Goal: Information Seeking & Learning: Learn about a topic

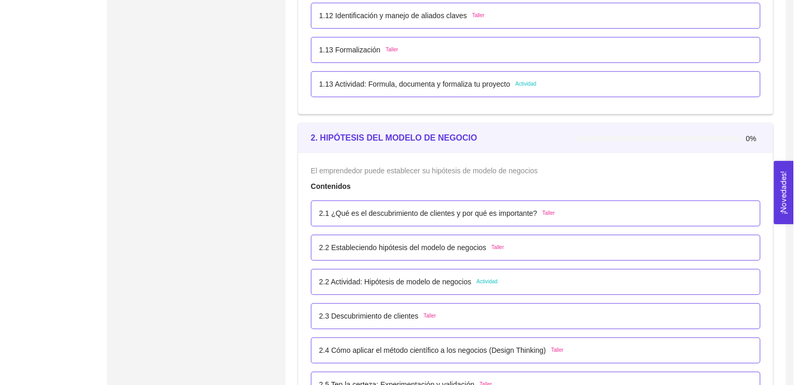
scroll to position [934, 0]
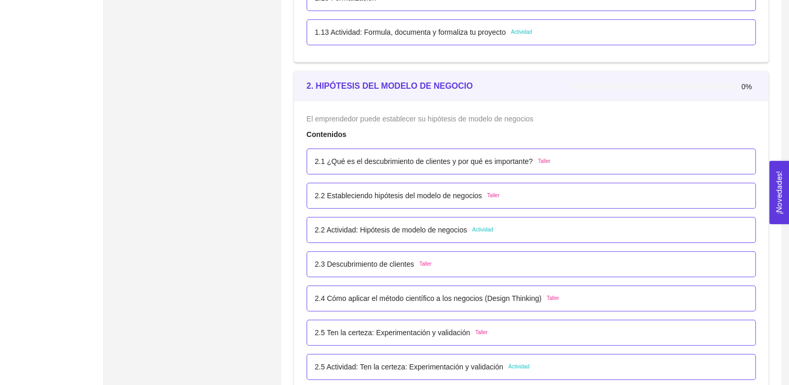
click at [500, 162] on p "2.1 ¿Qué es el descubrimiento de clientes y por qué es importante?" at bounding box center [424, 161] width 218 height 11
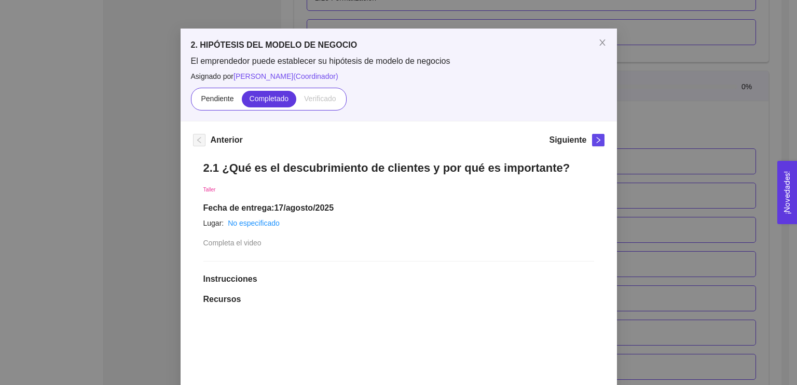
scroll to position [0, 0]
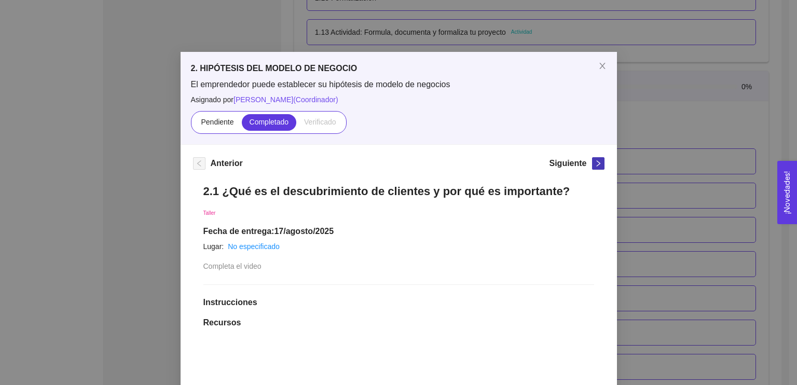
click at [594, 158] on button "button" at bounding box center [598, 163] width 12 height 12
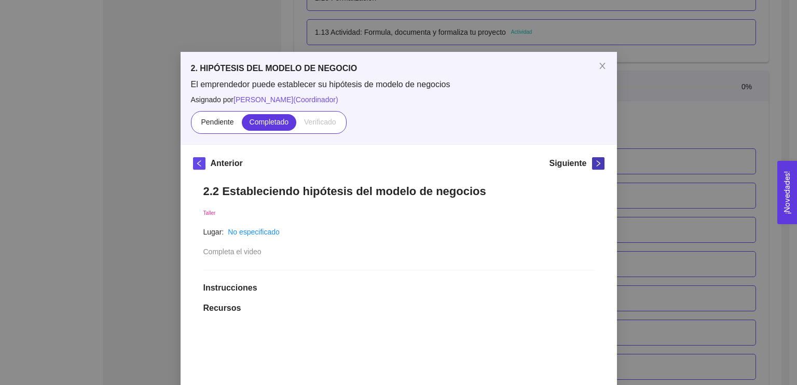
click at [596, 161] on icon "right" at bounding box center [598, 163] width 4 height 6
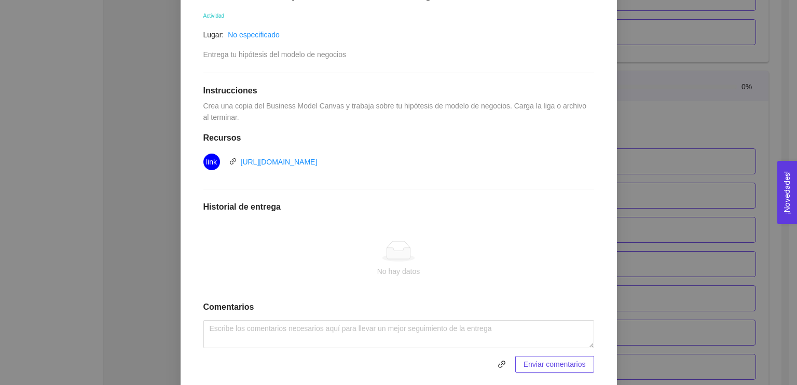
scroll to position [230, 0]
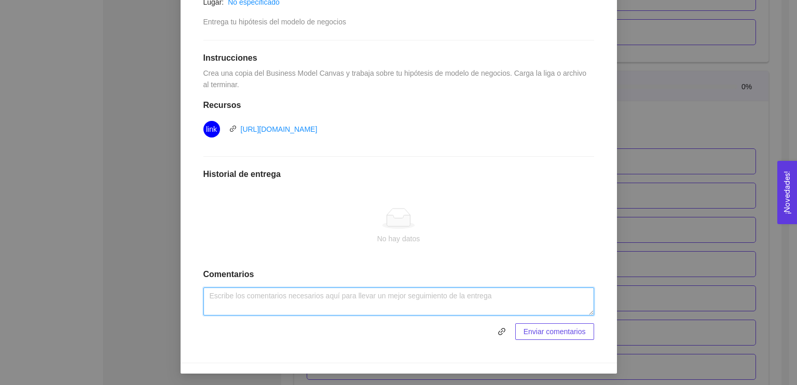
click at [449, 303] on textarea at bounding box center [398, 301] width 391 height 28
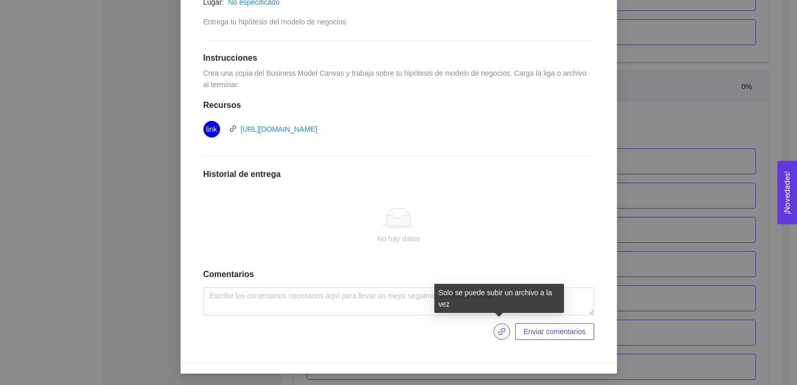
click at [499, 332] on icon "link" at bounding box center [502, 331] width 8 height 8
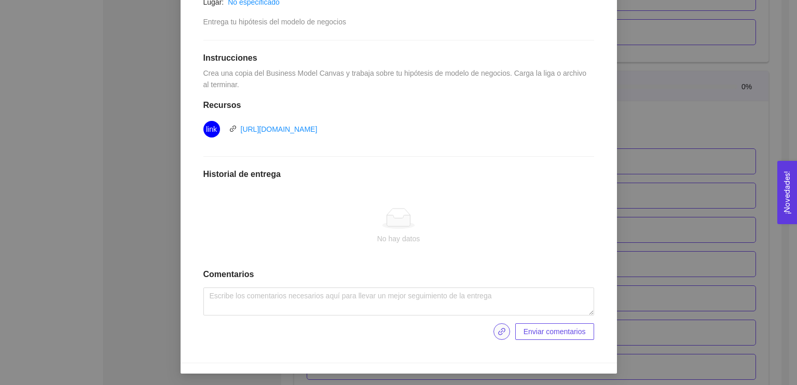
scroll to position [178, 0]
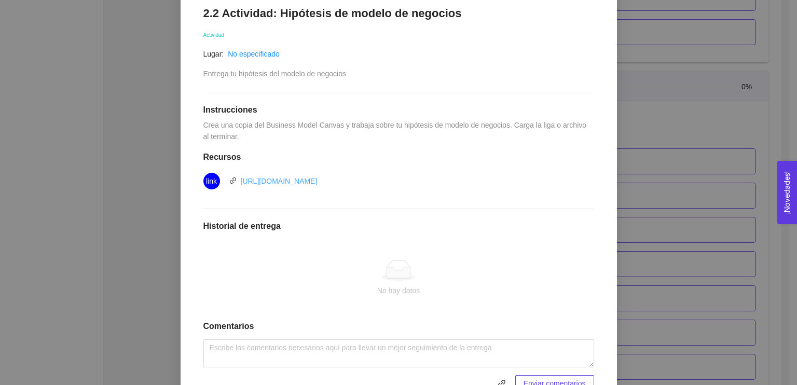
click at [318, 180] on link "https://docs.google.com/drawings/d/1ZimNRIi0HIFO8GUOuU9We13lOrFR1-s9m-0Ft_hnb8U…" at bounding box center [279, 181] width 77 height 8
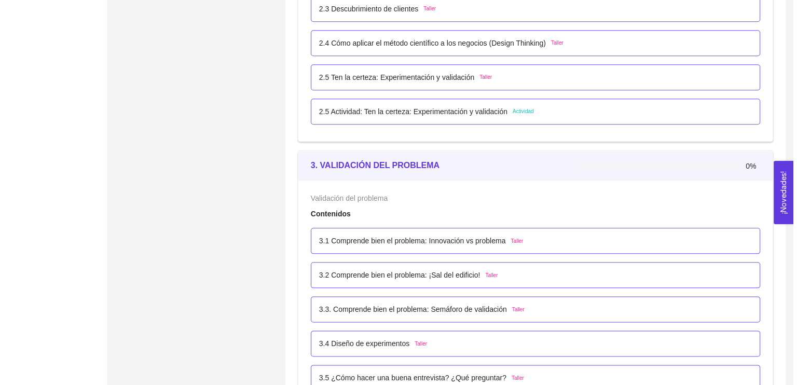
scroll to position [1298, 0]
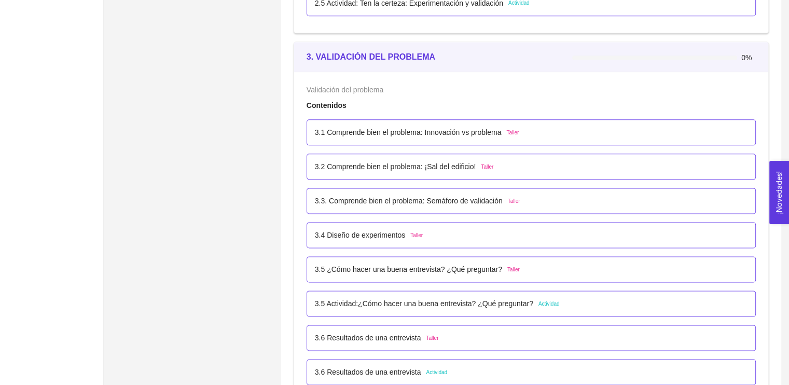
click at [395, 132] on p "3.1 Comprende bien el problema: Innovación vs problema" at bounding box center [408, 132] width 187 height 11
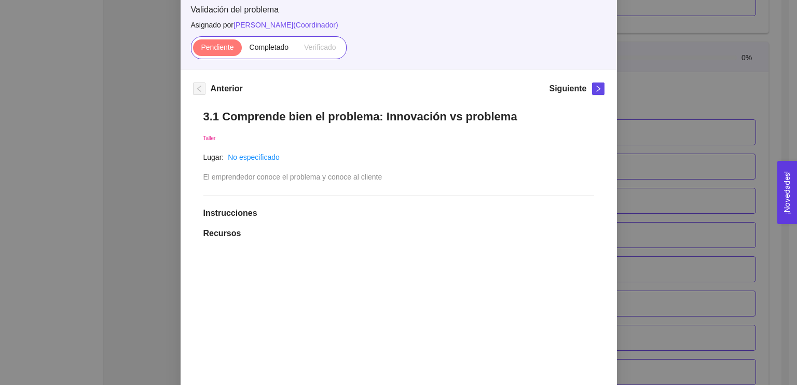
scroll to position [0, 0]
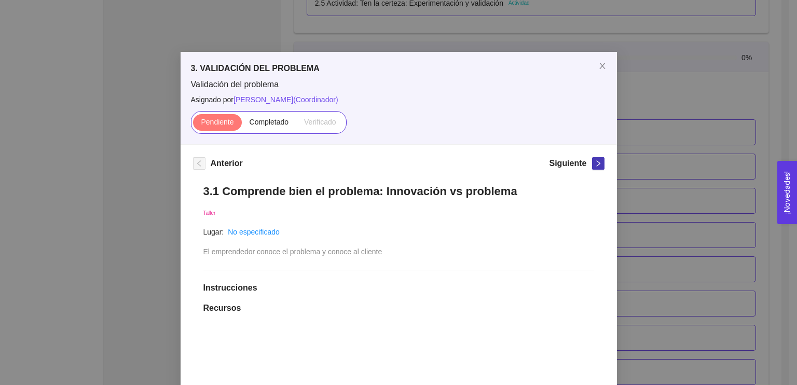
click at [596, 161] on icon "right" at bounding box center [598, 163] width 7 height 7
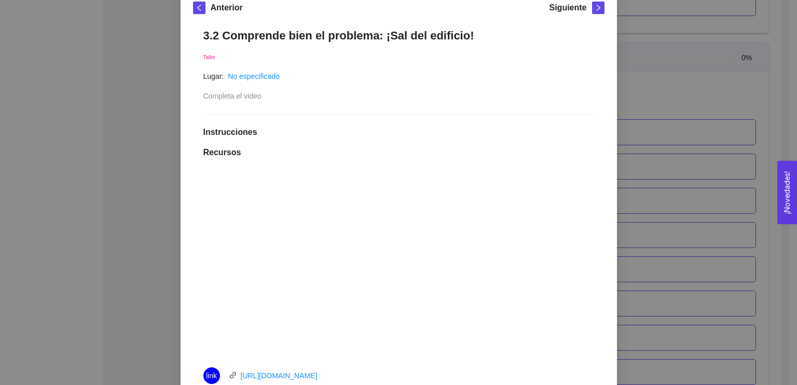
scroll to position [104, 0]
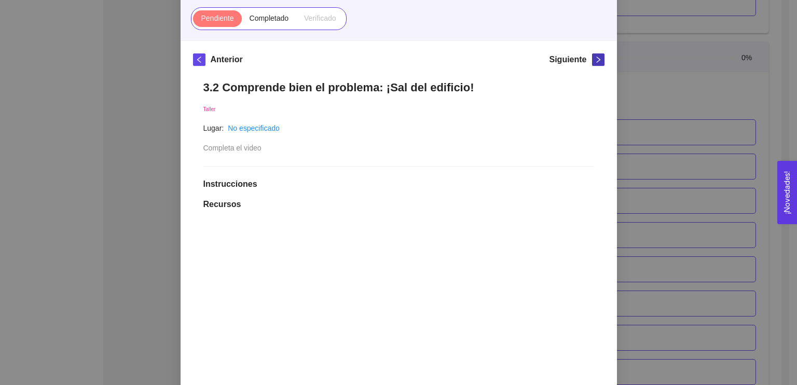
click at [592, 60] on button "button" at bounding box center [598, 59] width 12 height 12
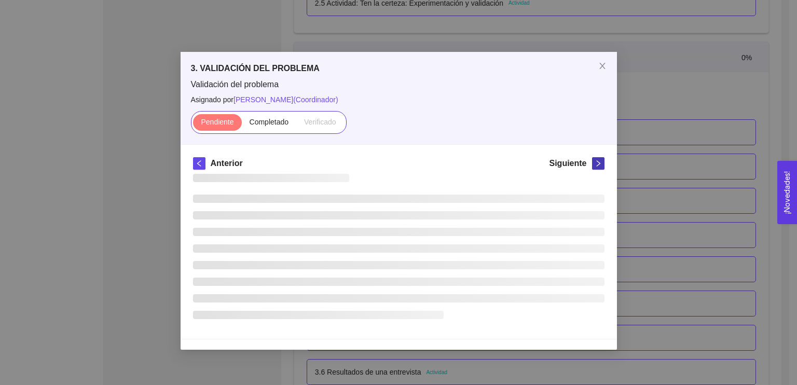
scroll to position [0, 0]
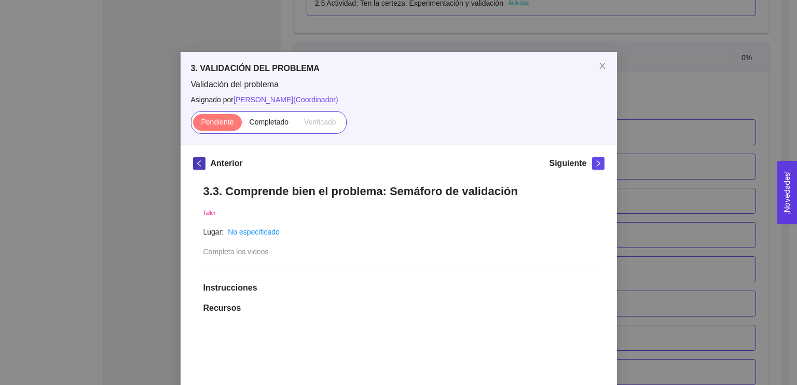
click at [198, 160] on icon "left" at bounding box center [199, 163] width 7 height 7
click at [197, 161] on icon "left" at bounding box center [199, 163] width 4 height 6
click at [259, 125] on span "Completado" at bounding box center [269, 122] width 39 height 8
click at [242, 125] on input "Completado" at bounding box center [242, 125] width 0 height 0
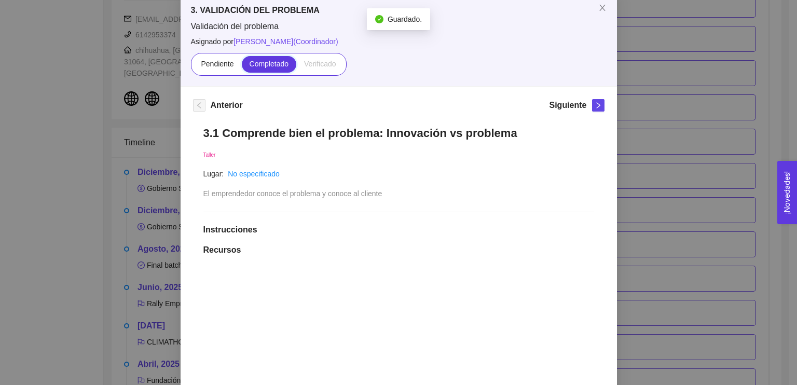
scroll to position [34, 0]
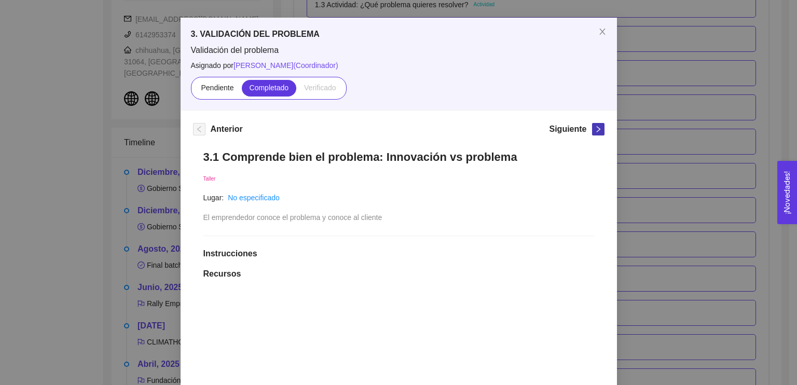
click at [593, 128] on span "right" at bounding box center [598, 129] width 11 height 7
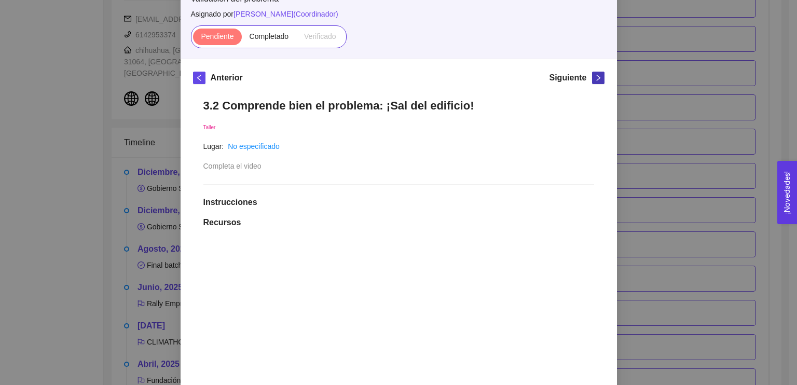
scroll to position [0, 0]
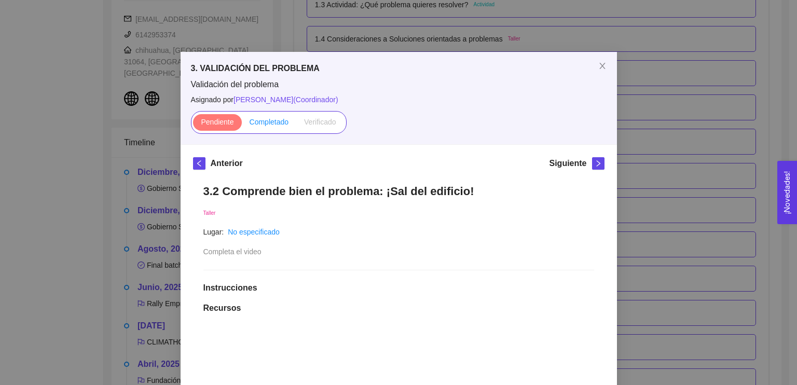
click at [267, 116] on label "Completado" at bounding box center [269, 122] width 55 height 17
click at [242, 125] on input "Completado" at bounding box center [242, 125] width 0 height 0
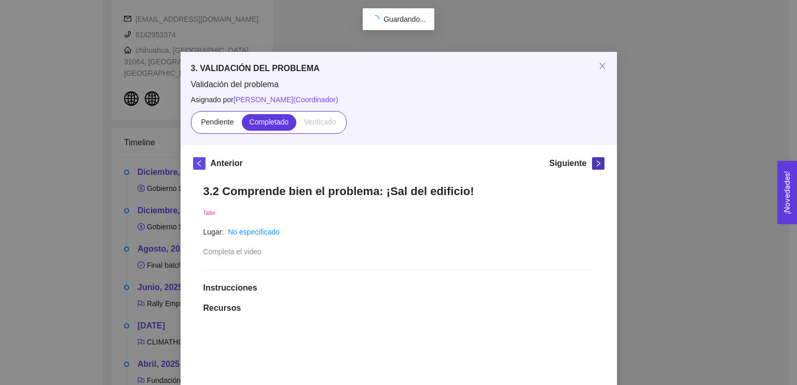
click at [595, 160] on icon "right" at bounding box center [598, 163] width 7 height 7
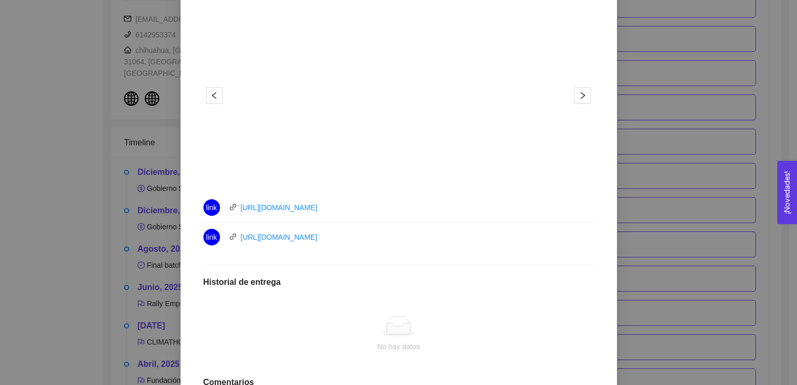
scroll to position [328, 0]
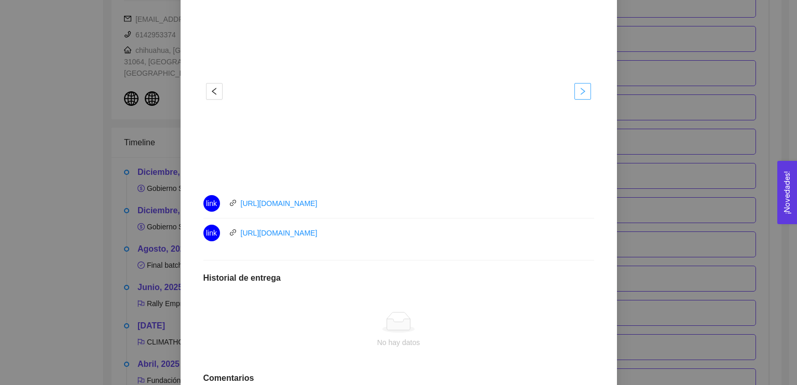
click at [577, 97] on button "button" at bounding box center [582, 91] width 17 height 17
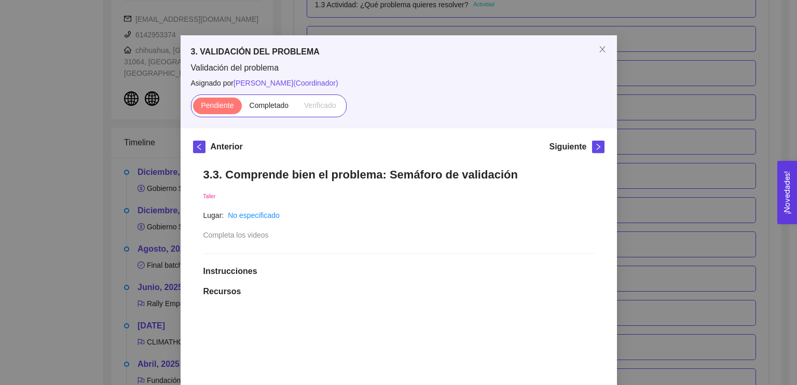
scroll to position [0, 0]
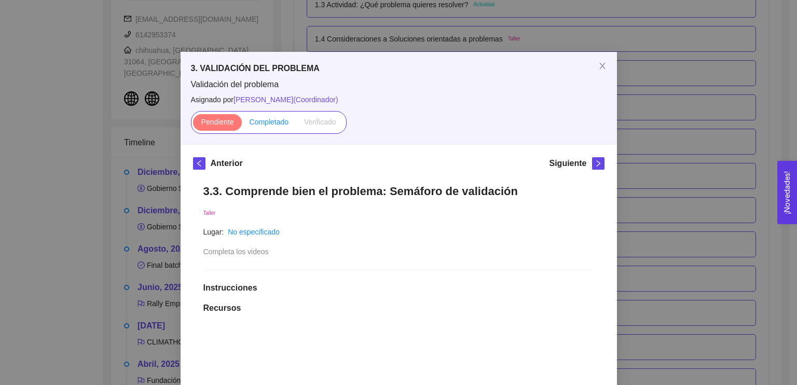
click at [256, 125] on span "Completado" at bounding box center [269, 122] width 39 height 8
click at [242, 125] on input "Completado" at bounding box center [242, 125] width 0 height 0
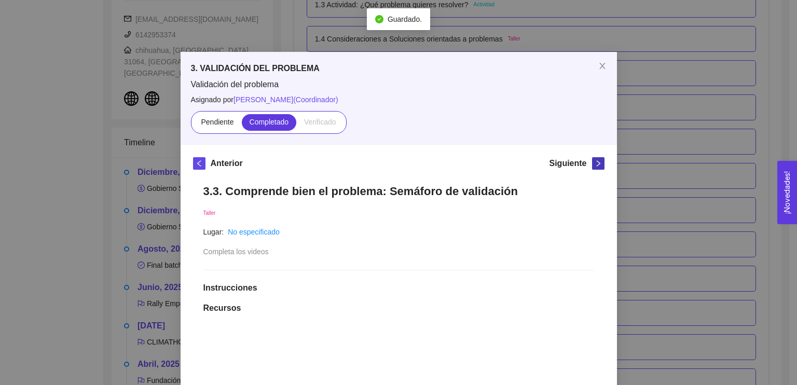
click at [595, 163] on icon "right" at bounding box center [598, 163] width 7 height 7
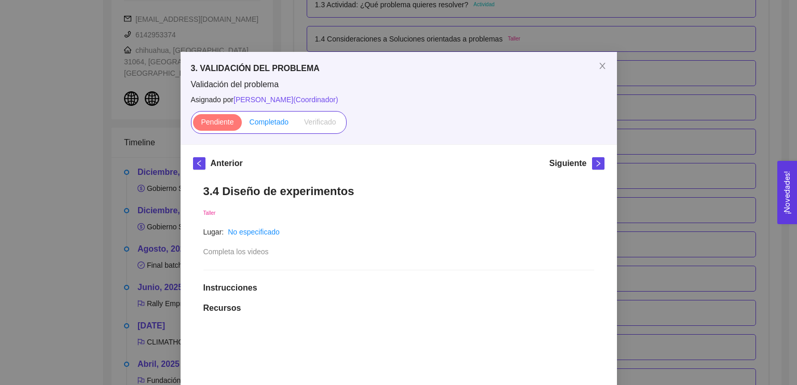
click at [260, 123] on span "Completado" at bounding box center [269, 122] width 39 height 8
click at [242, 125] on input "Completado" at bounding box center [242, 125] width 0 height 0
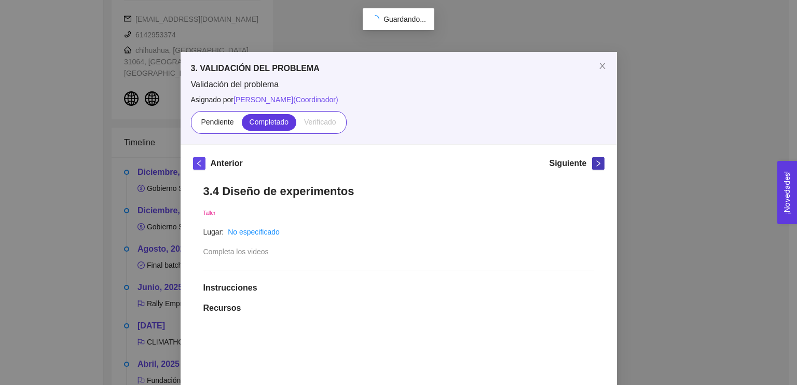
click at [595, 163] on icon "right" at bounding box center [598, 163] width 7 height 7
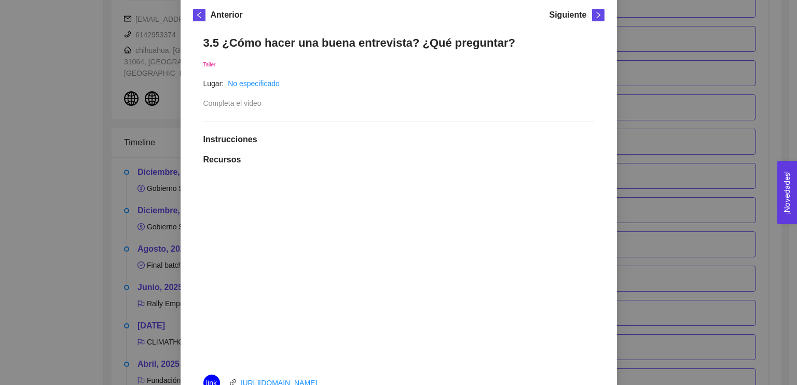
scroll to position [116, 0]
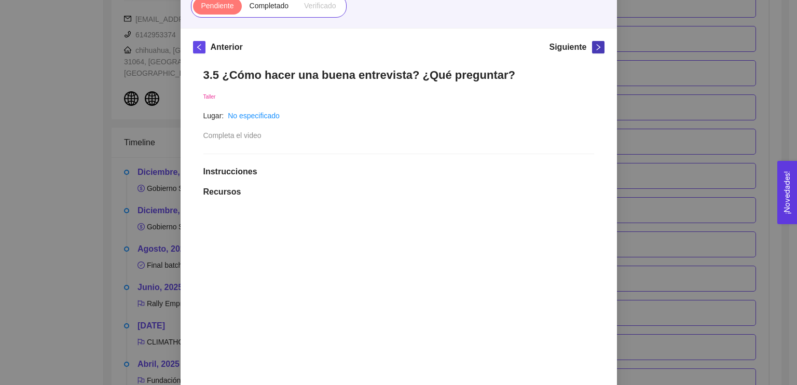
click at [595, 48] on icon "right" at bounding box center [598, 47] width 7 height 7
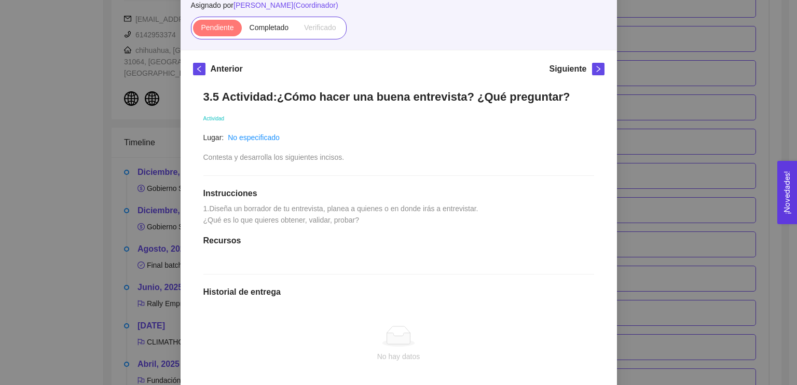
scroll to position [44, 0]
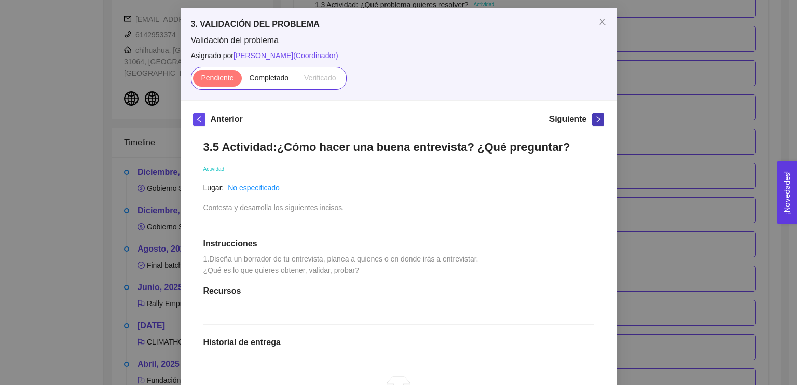
click at [595, 121] on icon "right" at bounding box center [598, 119] width 7 height 7
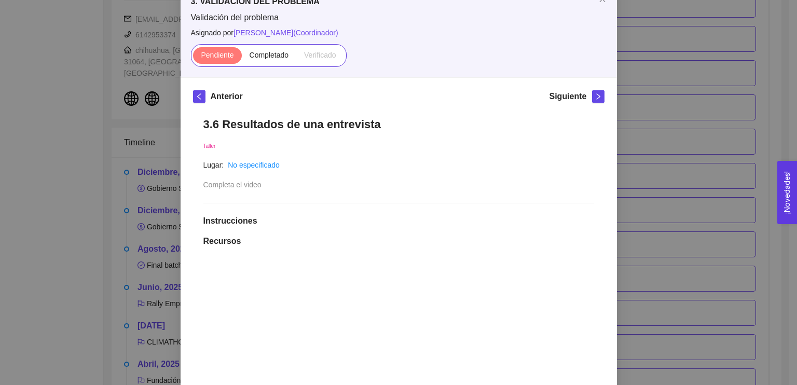
scroll to position [68, 0]
click at [595, 92] on icon "right" at bounding box center [598, 95] width 7 height 7
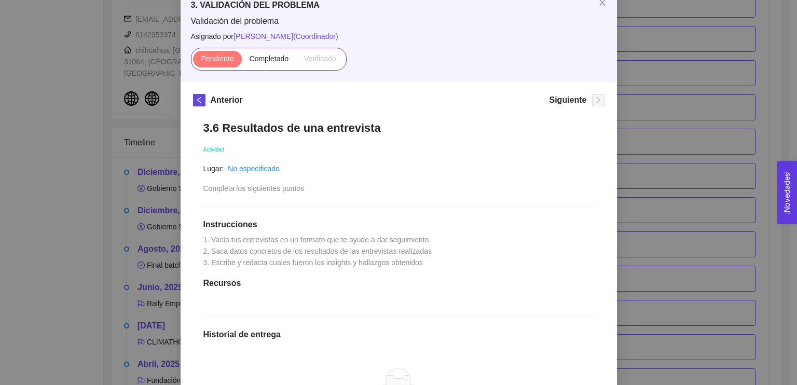
scroll to position [63, 0]
click at [217, 91] on div "Anterior Siguiente 3.6 Resultados de una entrevista Actividad Lugar: No especif…" at bounding box center [399, 303] width 436 height 442
click at [201, 97] on button "button" at bounding box center [199, 100] width 12 height 12
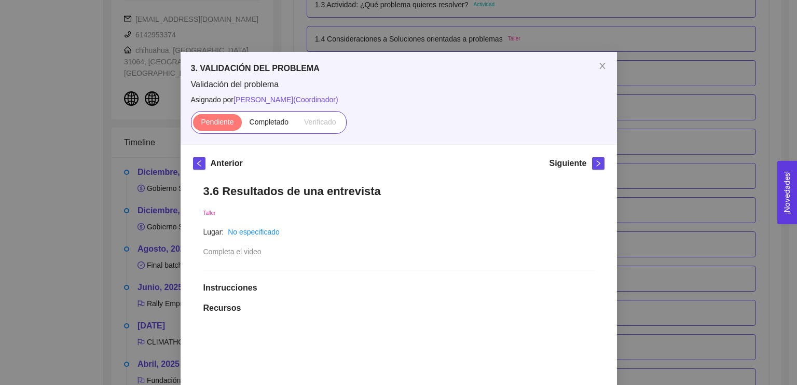
click at [205, 159] on div "Anterior" at bounding box center [218, 165] width 50 height 17
click at [194, 161] on span "left" at bounding box center [199, 163] width 11 height 7
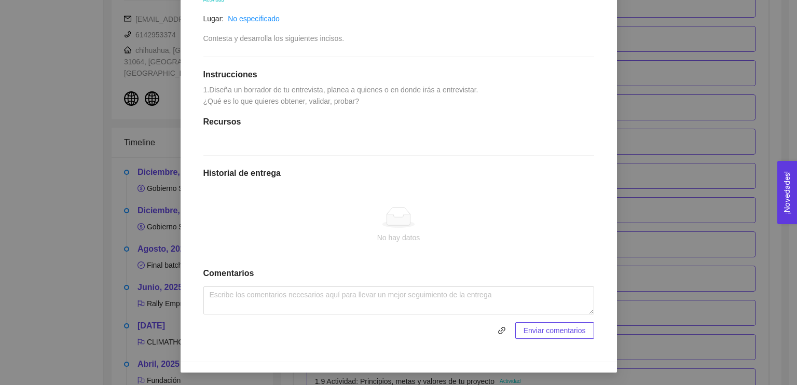
scroll to position [91, 0]
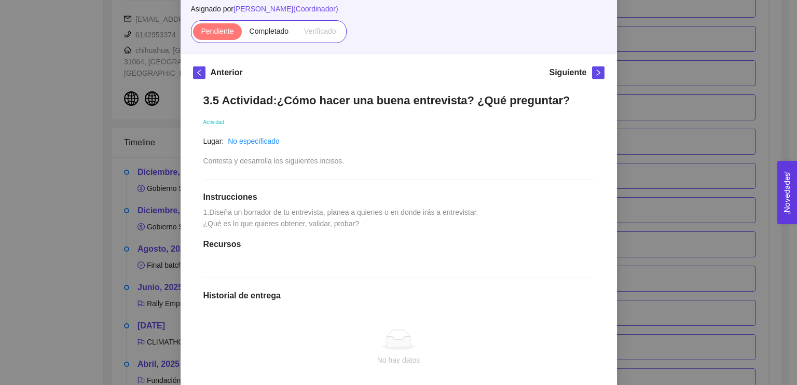
drag, startPoint x: 388, startPoint y: 128, endPoint x: 424, endPoint y: 141, distance: 38.1
drag, startPoint x: 424, startPoint y: 141, endPoint x: 231, endPoint y: 81, distance: 201.5
click at [231, 81] on div "Anterior" at bounding box center [227, 74] width 32 height 17
click at [353, 128] on div "3.5 Actividad:¿Cómo hacer una buena entrevista? ¿Qué preguntar? Actividad Lugar…" at bounding box center [398, 277] width 411 height 389
drag, startPoint x: 353, startPoint y: 128, endPoint x: 234, endPoint y: 85, distance: 126.6
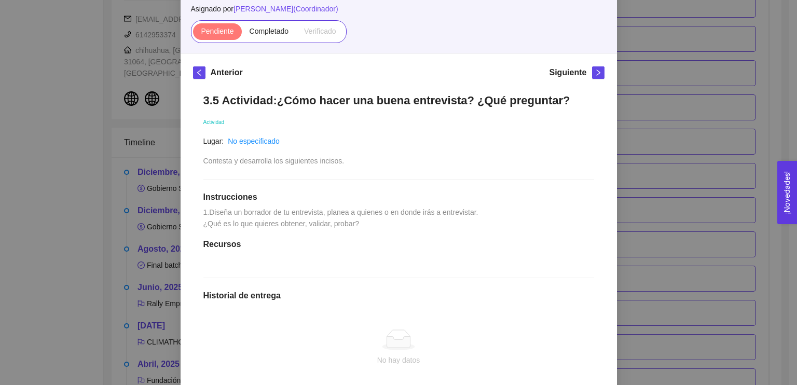
click at [236, 84] on div "3.5 Actividad:¿Cómo hacer una buena entrevista? ¿Qué preguntar? Actividad Lugar…" at bounding box center [398, 277] width 411 height 389
drag, startPoint x: 454, startPoint y: 114, endPoint x: 463, endPoint y: 126, distance: 14.8
click at [463, 126] on div "3.5 Actividad:¿Cómo hacer una buena entrevista? ¿Qué preguntar? Actividad Lugar…" at bounding box center [398, 277] width 411 height 389
drag, startPoint x: 463, startPoint y: 126, endPoint x: 427, endPoint y: 95, distance: 47.1
click at [427, 95] on h1 "3.5 Actividad:¿Cómo hacer una buena entrevista? ¿Qué preguntar?" at bounding box center [398, 100] width 391 height 14
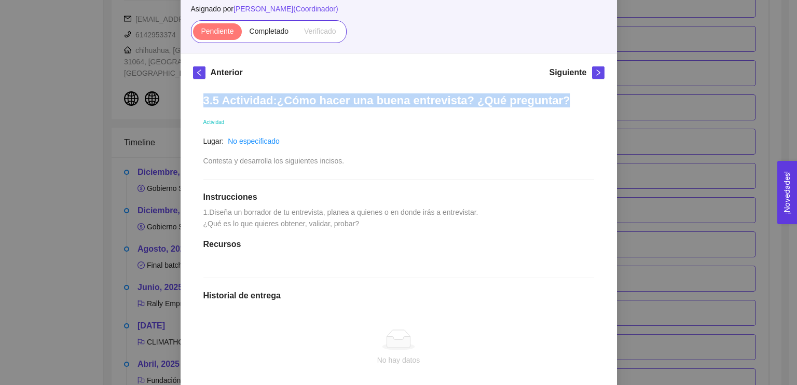
drag, startPoint x: 201, startPoint y: 97, endPoint x: 544, endPoint y: 103, distance: 342.5
click at [544, 103] on h1 "3.5 Actividad:¿Cómo hacer una buena entrevista? ¿Qué preguntar?" at bounding box center [398, 100] width 391 height 14
copy h1 "3.5 Actividad:¿Cómo hacer una buena entrevista? ¿Qué preguntar?"
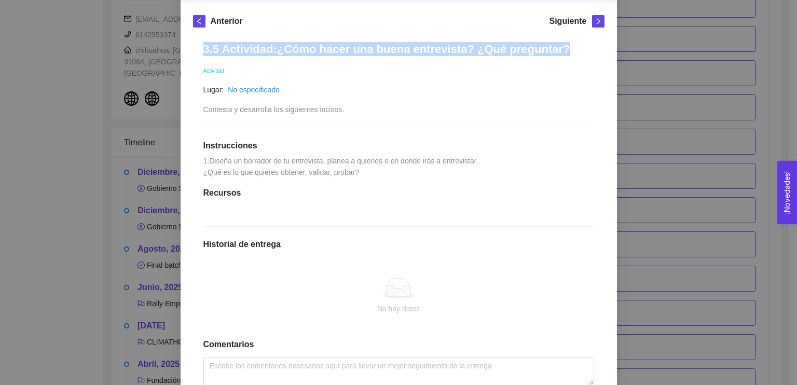
scroll to position [143, 0]
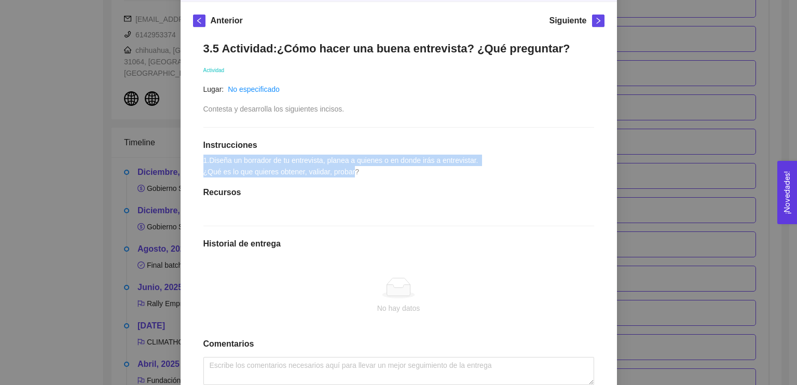
drag, startPoint x: 349, startPoint y: 186, endPoint x: 197, endPoint y: 164, distance: 153.6
click at [197, 164] on div "3.5 Actividad:¿Cómo hacer una buena entrevista? ¿Qué preguntar? Actividad Lugar…" at bounding box center [398, 225] width 411 height 389
copy span "1.Diseña un borrador de tu entrevista, planea a quienes o en donde irás a entre…"
click at [599, 21] on span "right" at bounding box center [598, 20] width 11 height 7
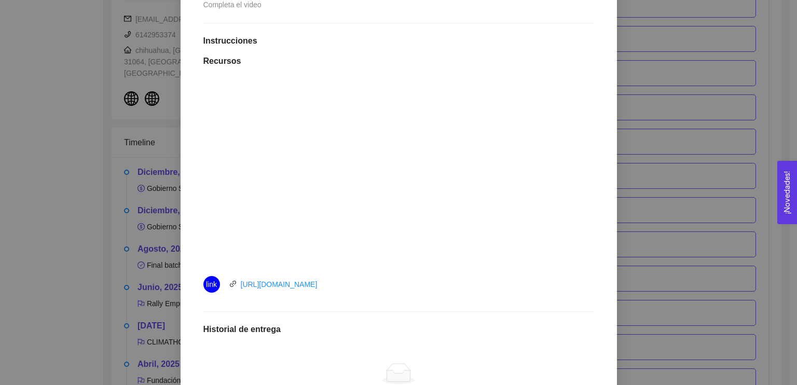
scroll to position [143, 0]
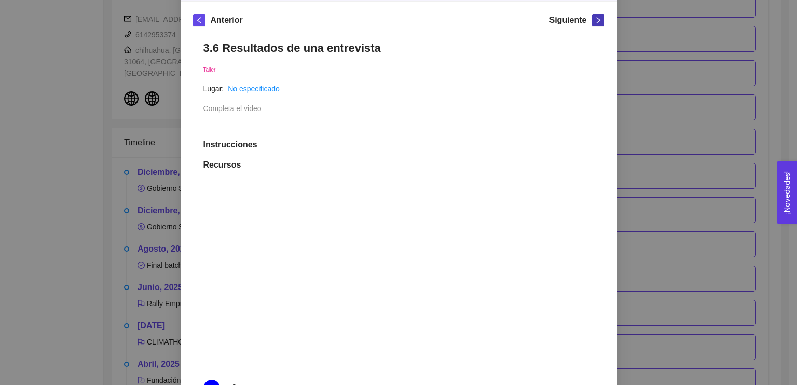
click at [595, 20] on icon "right" at bounding box center [598, 20] width 7 height 7
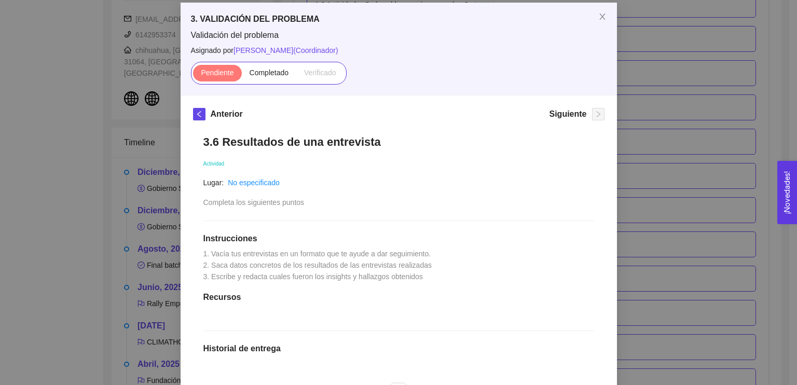
scroll to position [104, 0]
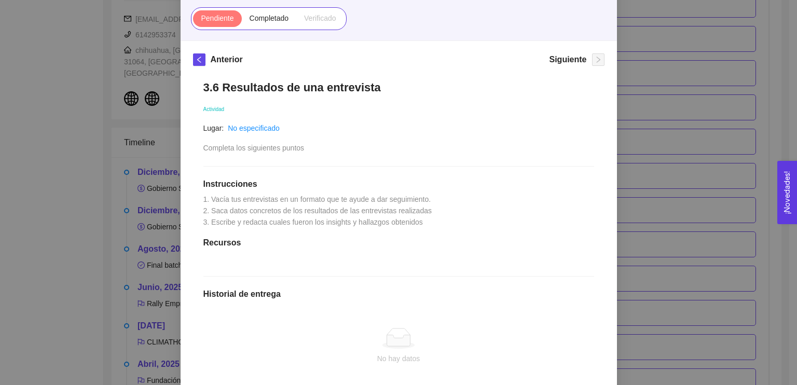
click at [194, 52] on div "Anterior Siguiente 3.6 Resultados de una entrevista Actividad Lugar: No especif…" at bounding box center [399, 262] width 436 height 442
click at [196, 56] on icon "left" at bounding box center [199, 59] width 7 height 7
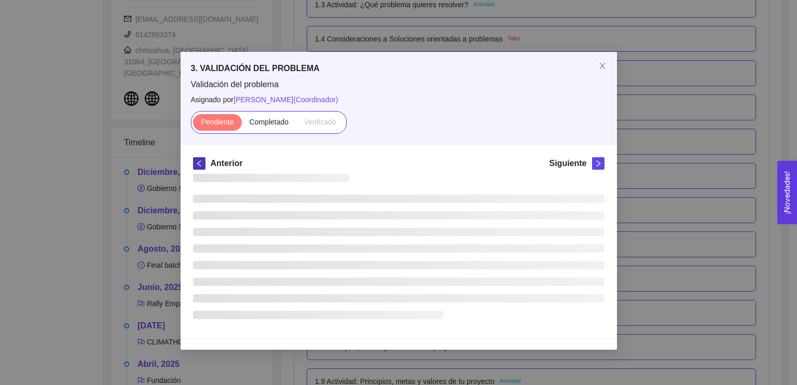
scroll to position [0, 0]
click at [193, 56] on div "3. VALIDACIÓN DEL PROBLEMA Validación del problema Asignado por [PERSON_NAME] (…" at bounding box center [399, 98] width 436 height 92
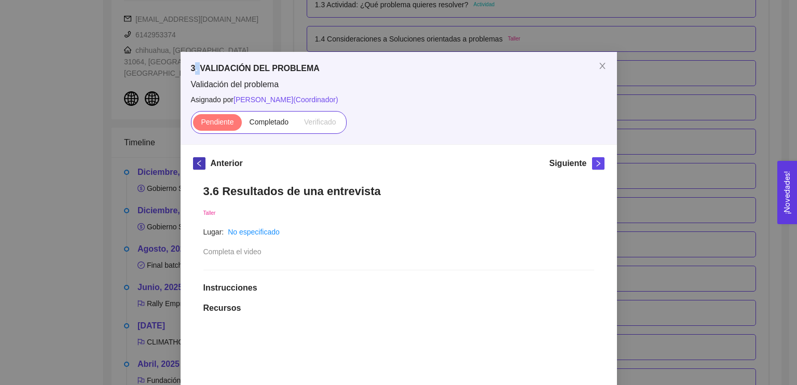
click at [197, 163] on icon "left" at bounding box center [199, 163] width 7 height 7
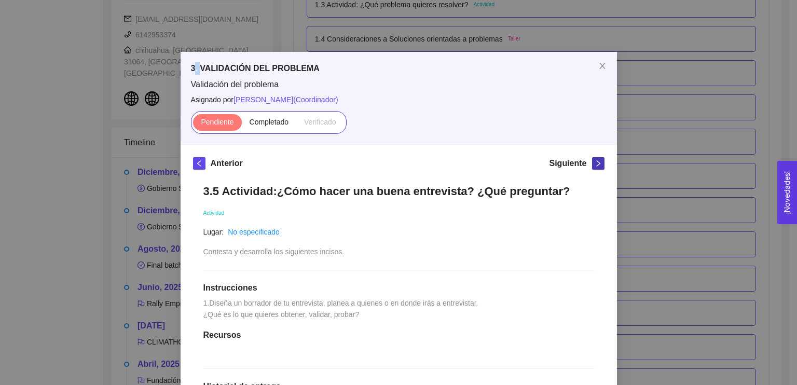
click at [598, 161] on span "right" at bounding box center [598, 163] width 11 height 7
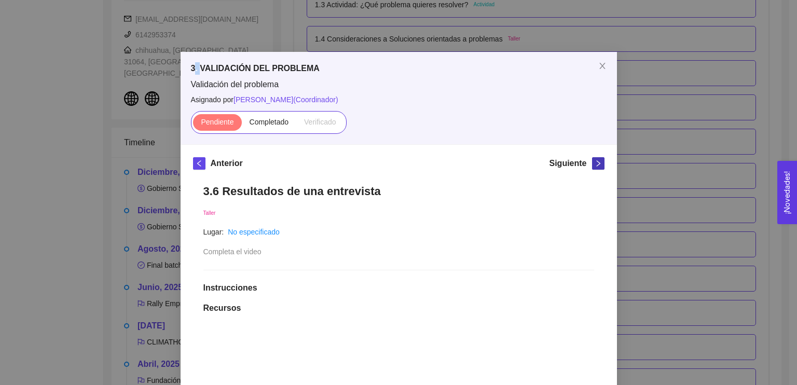
click at [598, 161] on span "right" at bounding box center [598, 163] width 11 height 7
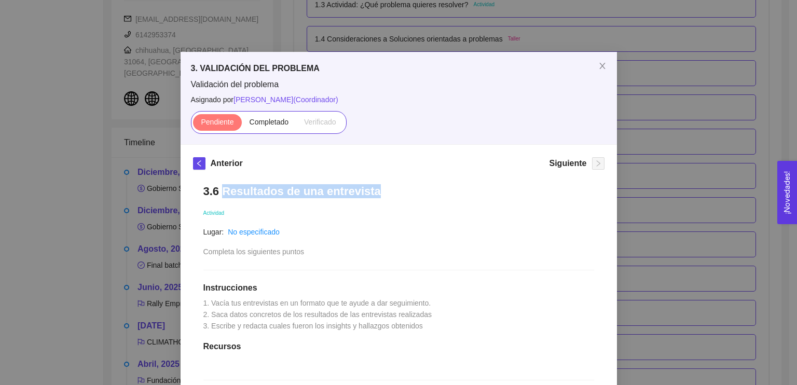
drag, startPoint x: 370, startPoint y: 192, endPoint x: 217, endPoint y: 190, distance: 153.1
click at [217, 190] on h1 "3.6 Resultados de una entrevista" at bounding box center [398, 191] width 391 height 14
copy h1 "Resultados de una entrevista"
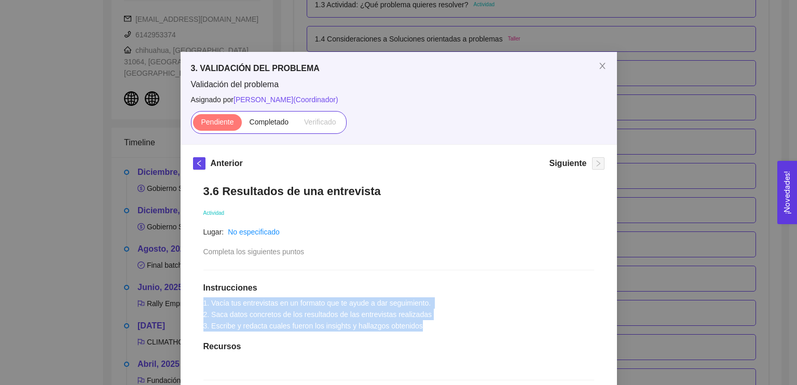
drag, startPoint x: 421, startPoint y: 326, endPoint x: 188, endPoint y: 297, distance: 234.7
click at [193, 297] on div "3.6 Resultados de una entrevista Actividad Lugar: No especificado Completa los …" at bounding box center [398, 374] width 411 height 400
copy span "1. Vacía tus entrevistas en un formato que te ayude a dar seguimiento. 2. Saca …"
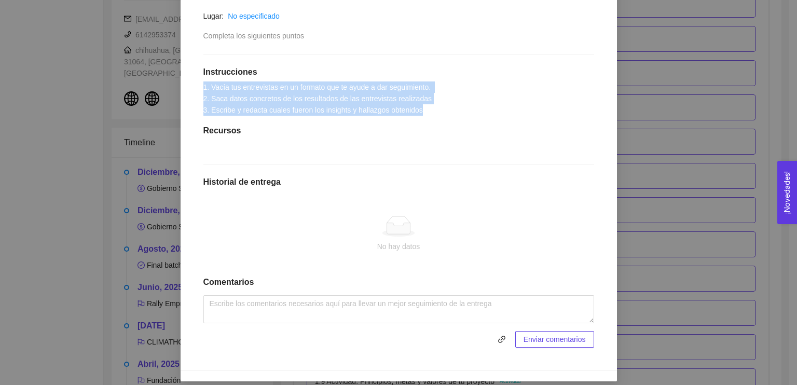
scroll to position [224, 0]
